Goal: Information Seeking & Learning: Check status

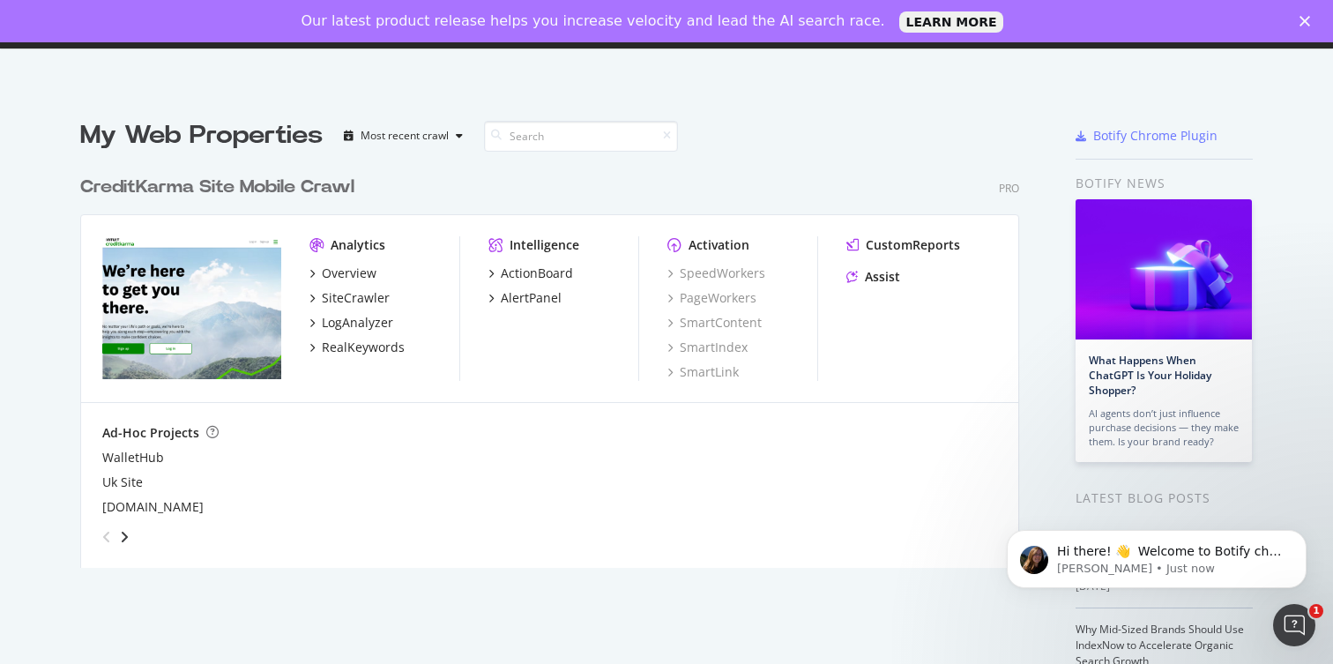
click at [1313, 25] on div "Close" at bounding box center [1308, 21] width 18 height 11
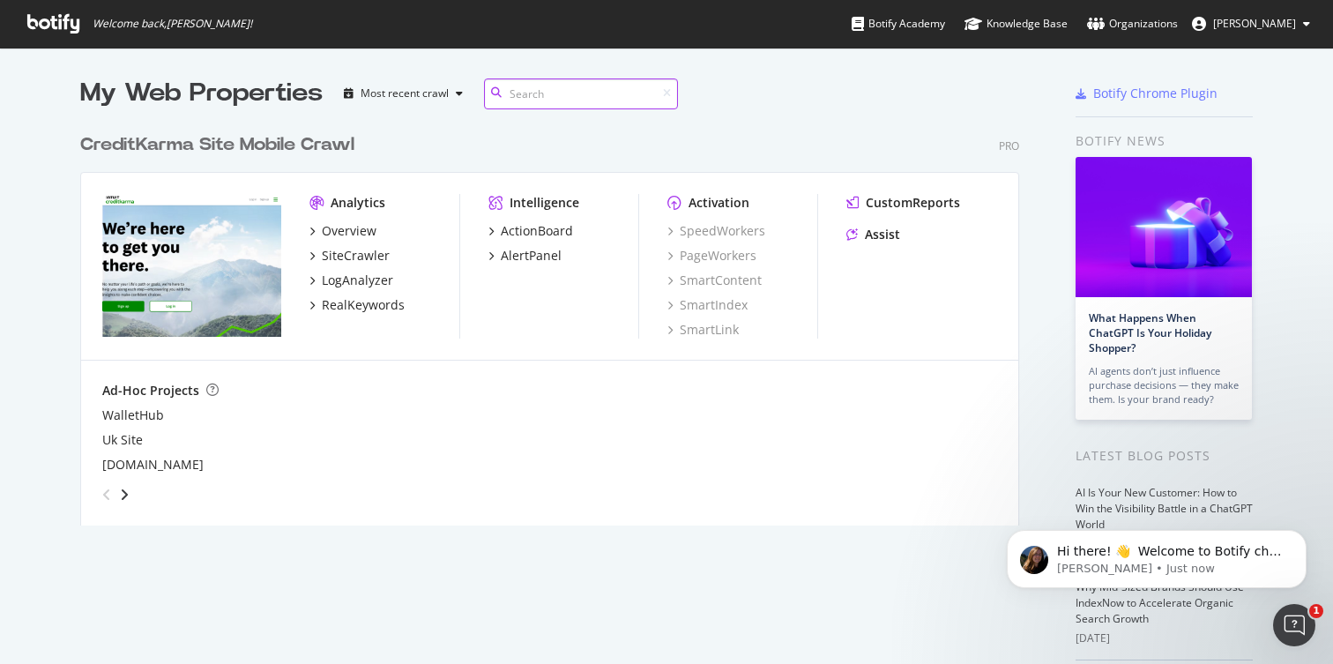
click at [623, 103] on input at bounding box center [581, 93] width 194 height 31
click at [170, 234] on img "grid" at bounding box center [191, 265] width 179 height 143
click at [166, 308] on img "grid" at bounding box center [191, 265] width 179 height 143
click at [277, 148] on div "CreditKarma Site Mobile Crawl" at bounding box center [217, 145] width 274 height 26
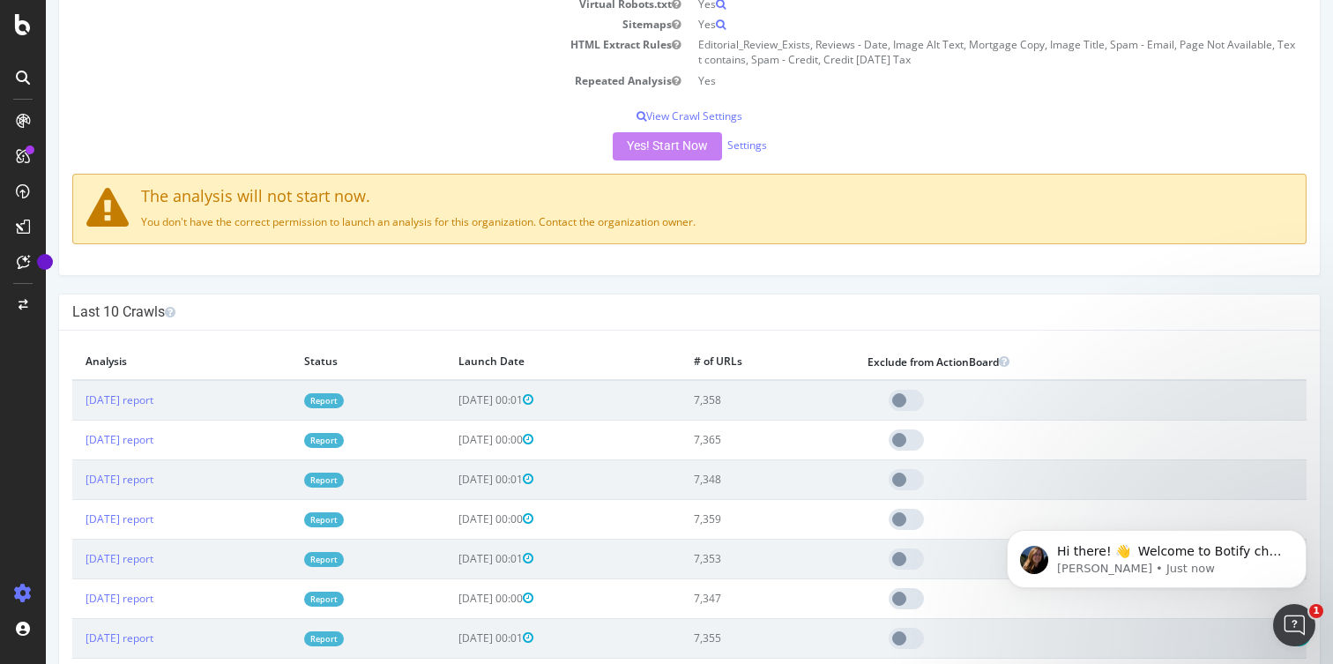
scroll to position [476, 0]
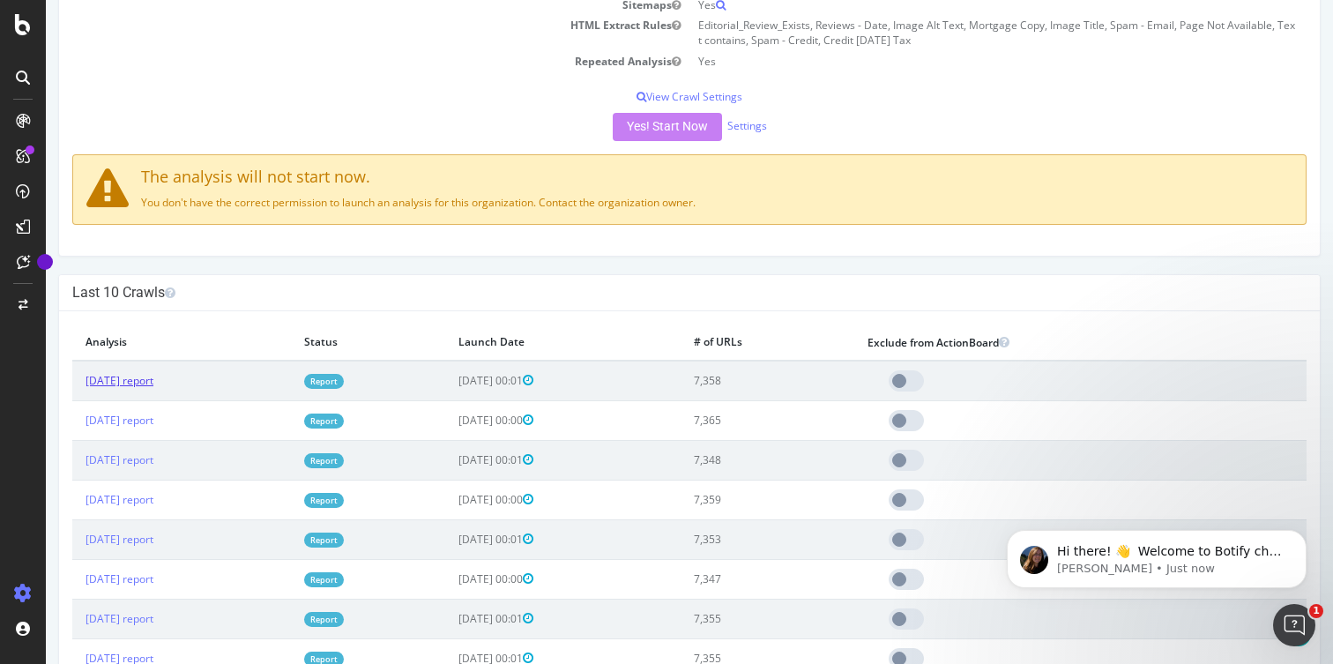
click at [146, 373] on link "[DATE] report" at bounding box center [120, 380] width 68 height 15
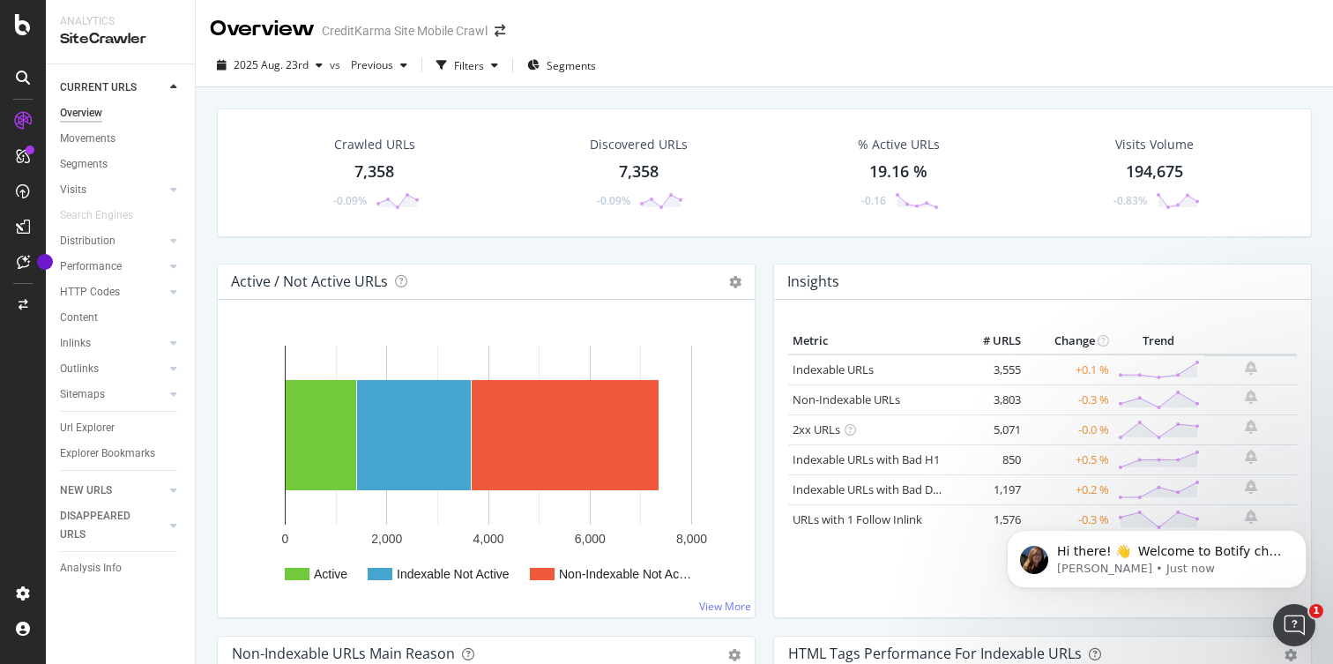
click at [450, 28] on div "CreditKarma Site Mobile Crawl" at bounding box center [405, 31] width 166 height 18
click at [27, 24] on icon at bounding box center [23, 24] width 16 height 21
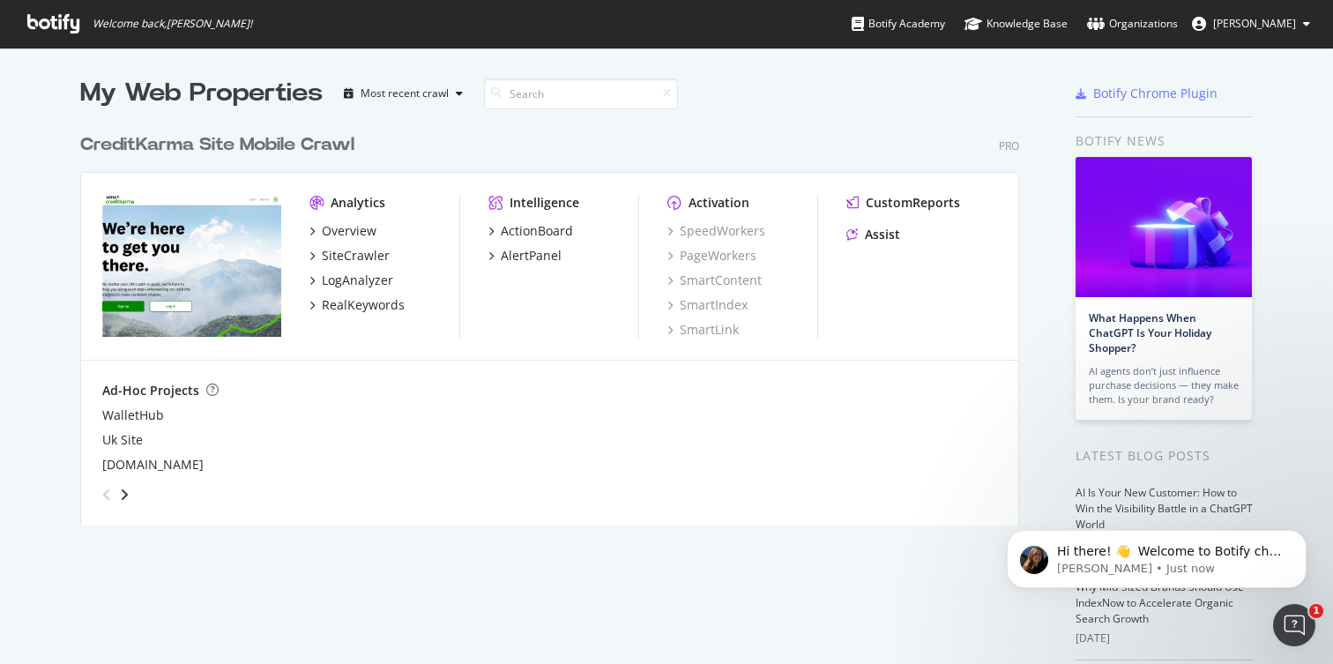
scroll to position [664, 1333]
click at [191, 255] on img "grid" at bounding box center [191, 265] width 179 height 143
click at [517, 87] on input at bounding box center [581, 93] width 194 height 31
click at [426, 97] on div "Most recent crawl" at bounding box center [405, 93] width 88 height 11
click at [557, 93] on input at bounding box center [581, 93] width 194 height 31
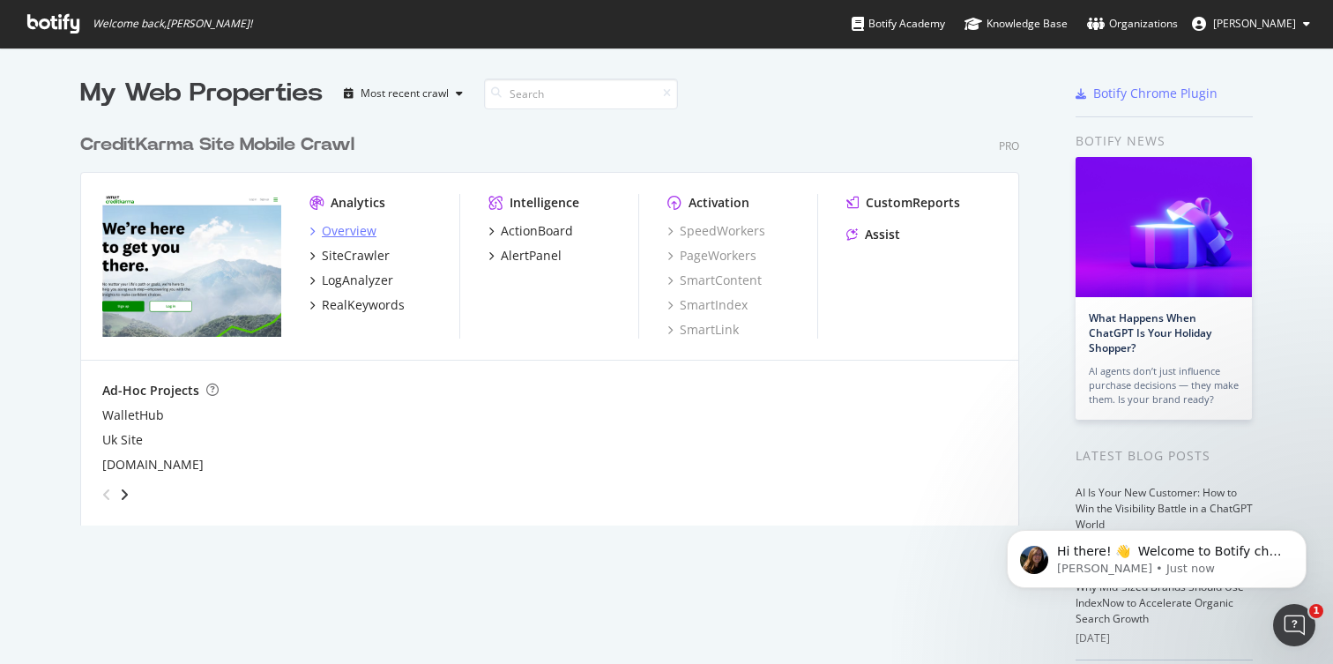
click at [365, 231] on div "Overview" at bounding box center [349, 231] width 55 height 18
click at [349, 262] on div "SiteCrawler" at bounding box center [356, 256] width 68 height 18
